Goal: Find specific page/section: Find specific page/section

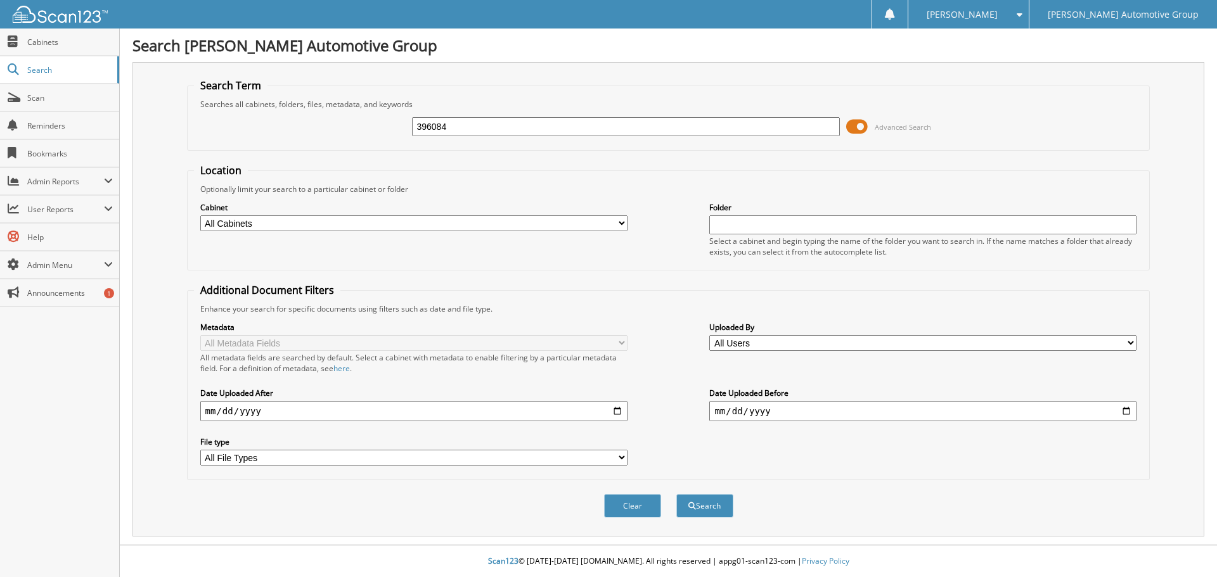
type input "396084"
click at [676, 494] on button "Search" at bounding box center [704, 505] width 57 height 23
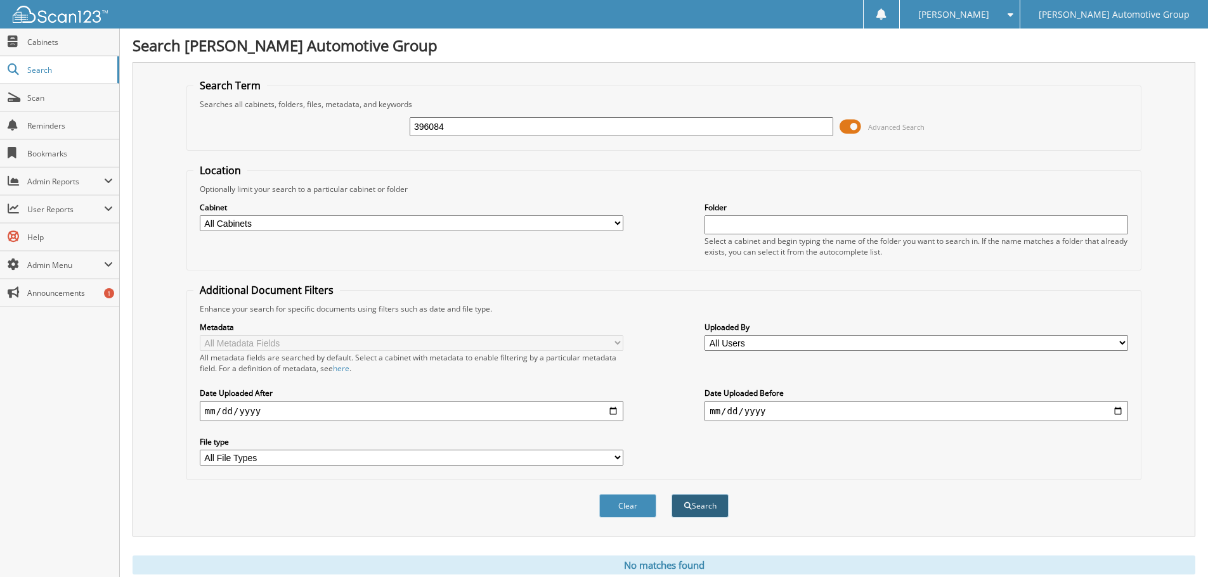
click at [711, 509] on button "Search" at bounding box center [699, 505] width 57 height 23
